Goal: Task Accomplishment & Management: Manage account settings

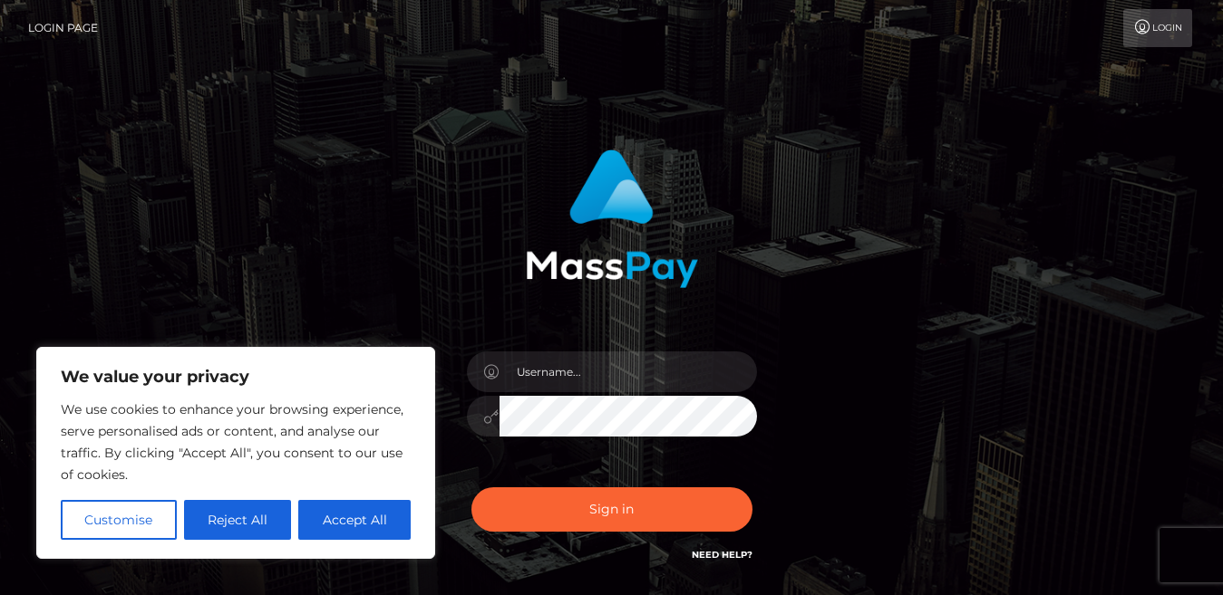
click at [382, 530] on button "Accept All" at bounding box center [354, 520] width 112 height 40
click at [370, 520] on div at bounding box center [611, 366] width 503 height 461
click at [623, 354] on input "text" at bounding box center [627, 372] width 257 height 41
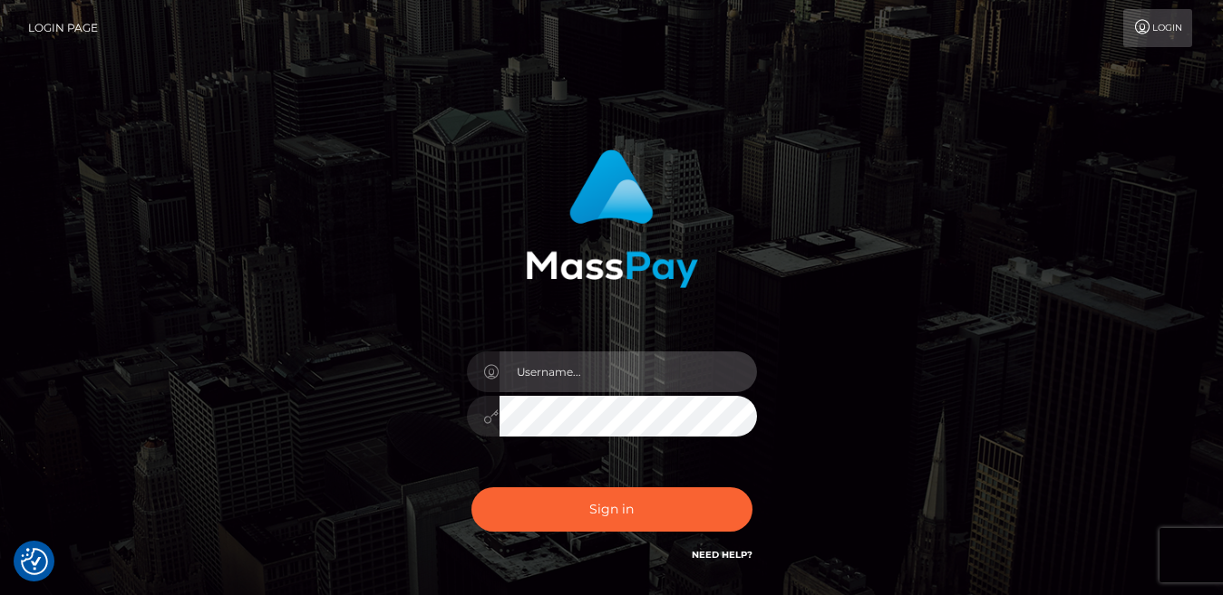
checkbox input "true"
type input "[EMAIL_ADDRESS][DOMAIN_NAME]"
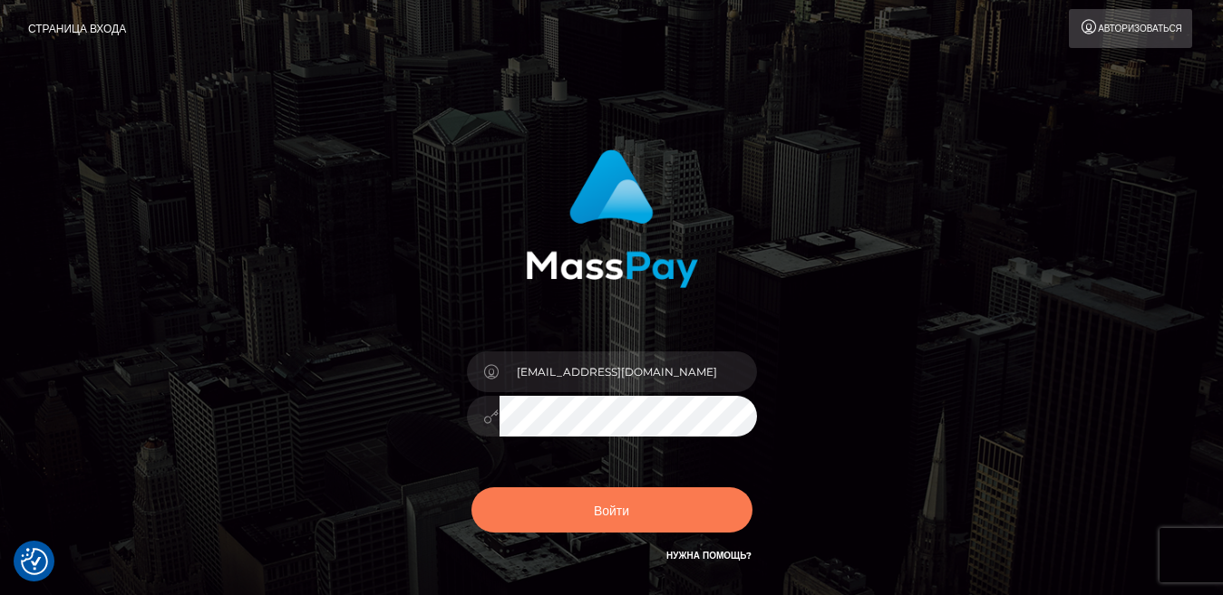
click at [608, 527] on button "Войти" at bounding box center [611, 510] width 281 height 45
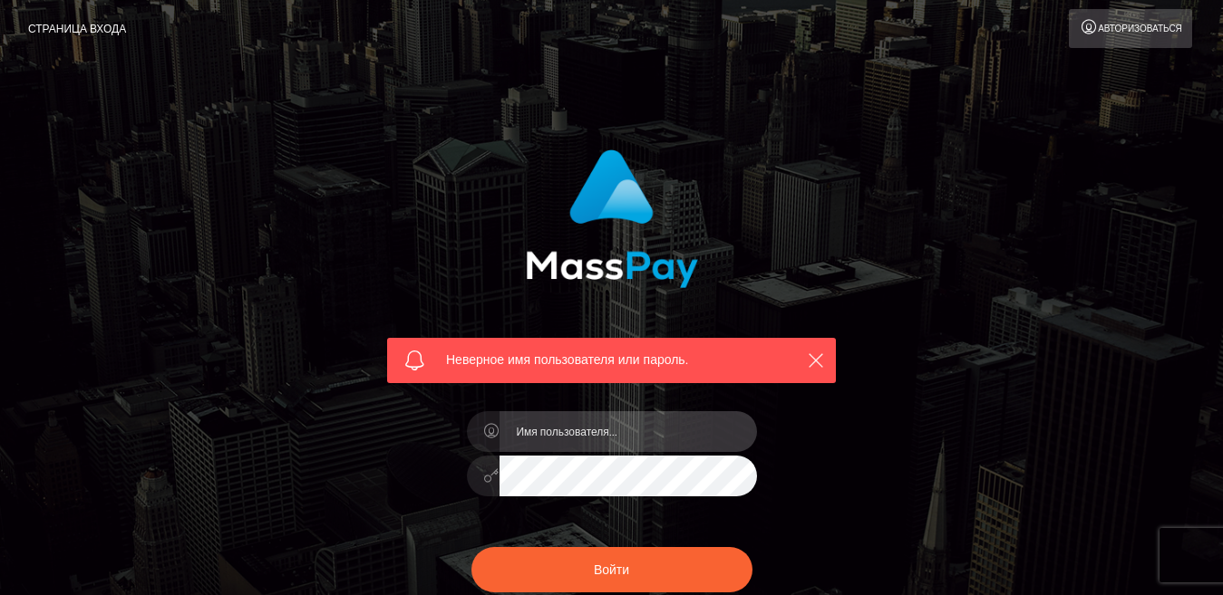
click at [672, 446] on input "text" at bounding box center [627, 431] width 257 height 41
click at [594, 435] on input "text" at bounding box center [627, 431] width 257 height 41
type input "у"
type input "[EMAIL_ADDRESS][DOMAIN_NAME]"
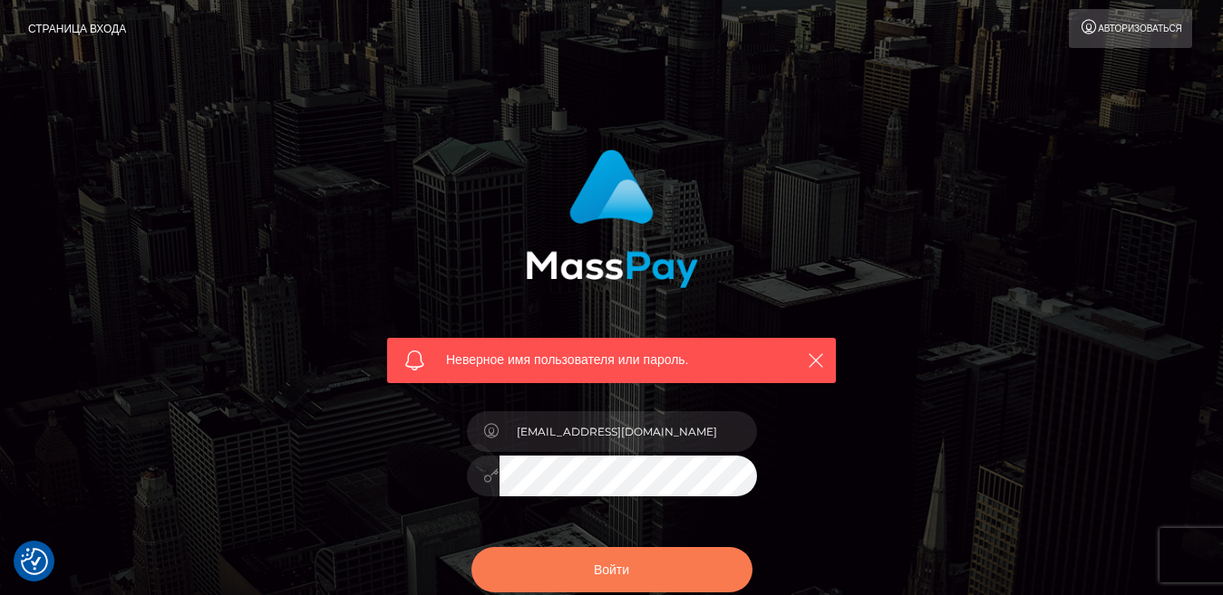
click at [524, 589] on button "Войти" at bounding box center [611, 569] width 281 height 45
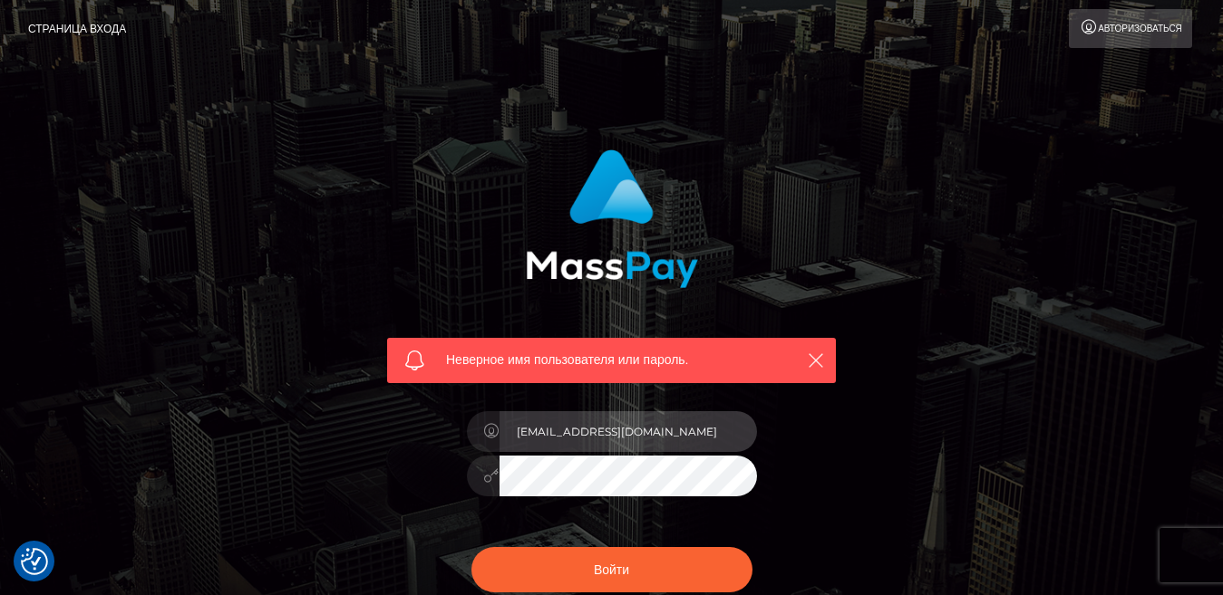
click at [566, 451] on input "[EMAIL_ADDRESS][DOMAIN_NAME]" at bounding box center [627, 431] width 257 height 41
click at [675, 434] on input "[EMAIL_ADDRESS][DOMAIN_NAME]" at bounding box center [627, 431] width 257 height 41
type input "[EMAIL_ADDRESS][DOMAIN_NAME]"
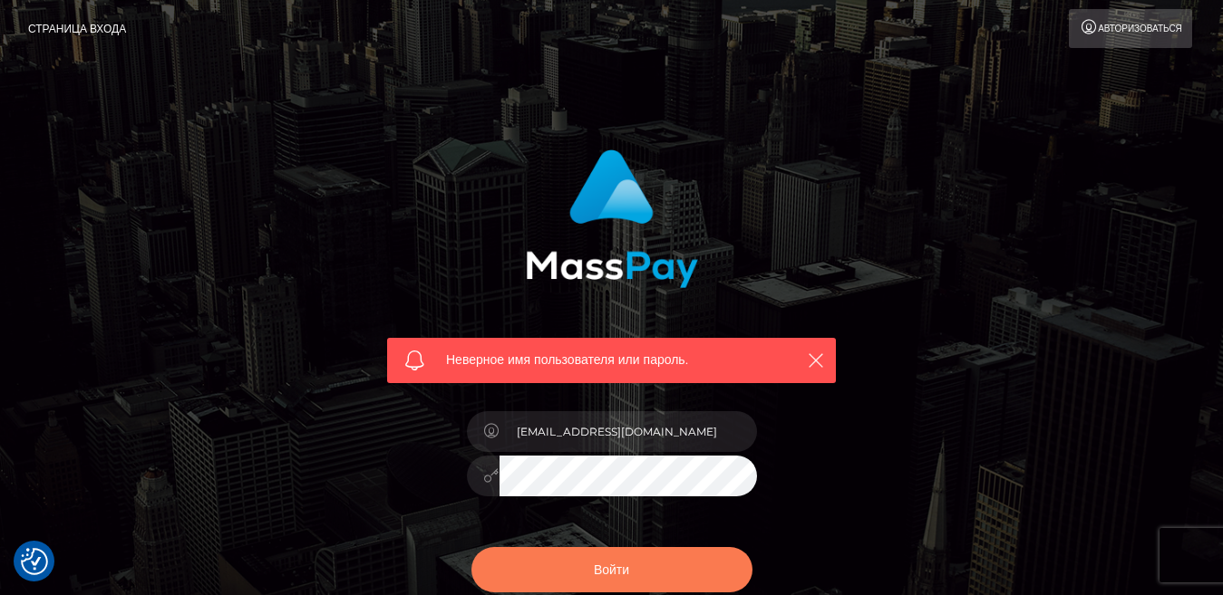
click at [560, 583] on button "Войти" at bounding box center [611, 569] width 281 height 45
